Goal: Find specific page/section: Find specific page/section

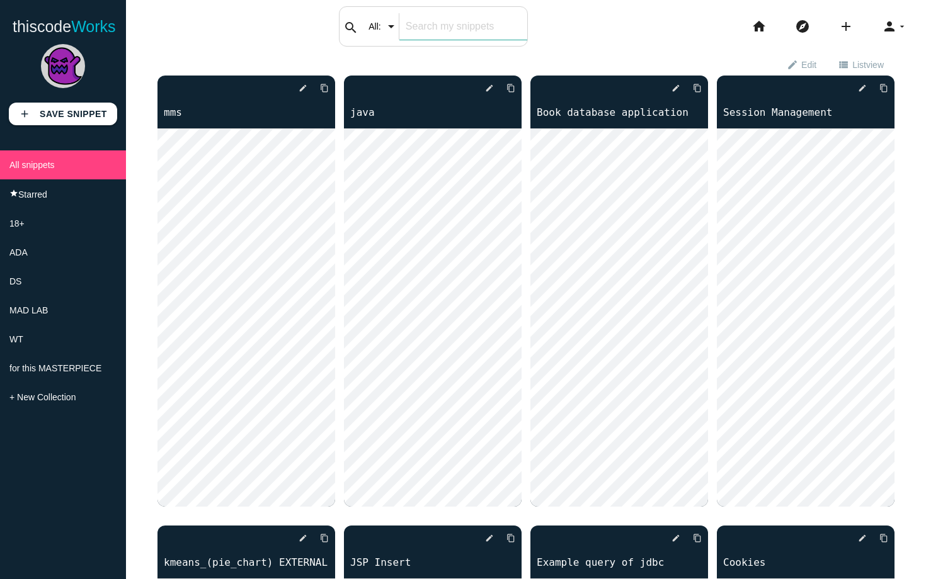
click at [480, 28] on input "text" at bounding box center [463, 26] width 128 height 26
type input "p"
type input "oracle"
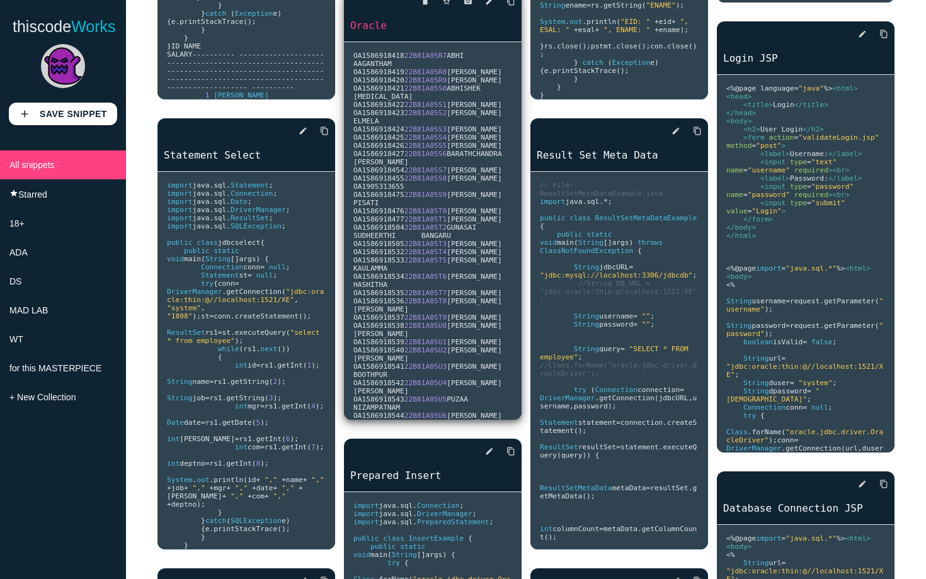
scroll to position [447, 0]
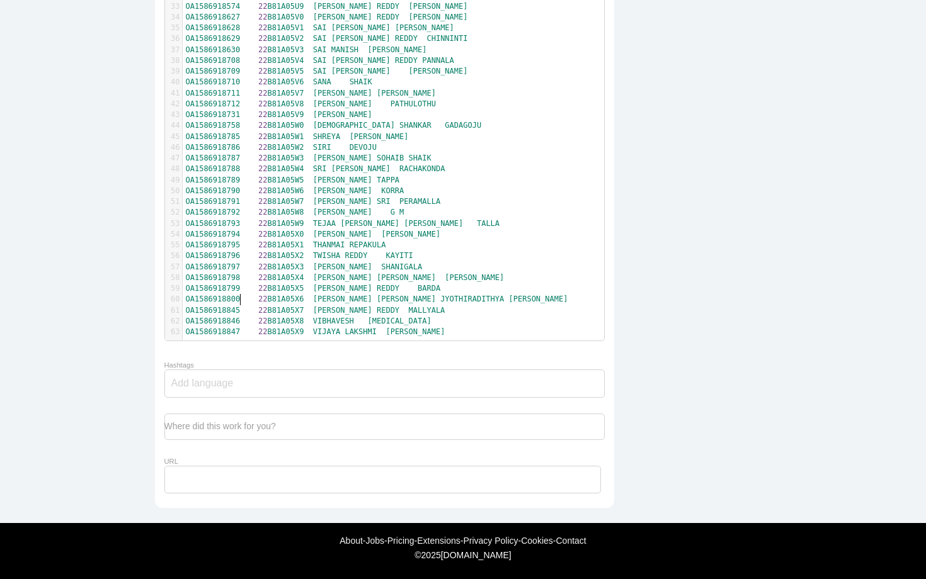
scroll to position [4, 0]
type textarea "OA1586918800"
drag, startPoint x: 241, startPoint y: 300, endPoint x: 135, endPoint y: 295, distance: 105.3
click at [135, 295] on main "Edit code snippet Private Title Oracle OA1586918800 x 1 OA1586918418 22 B81A05R…" at bounding box center [463, 17] width 926 height 1012
